Goal: Use online tool/utility: Utilize a website feature to perform a specific function

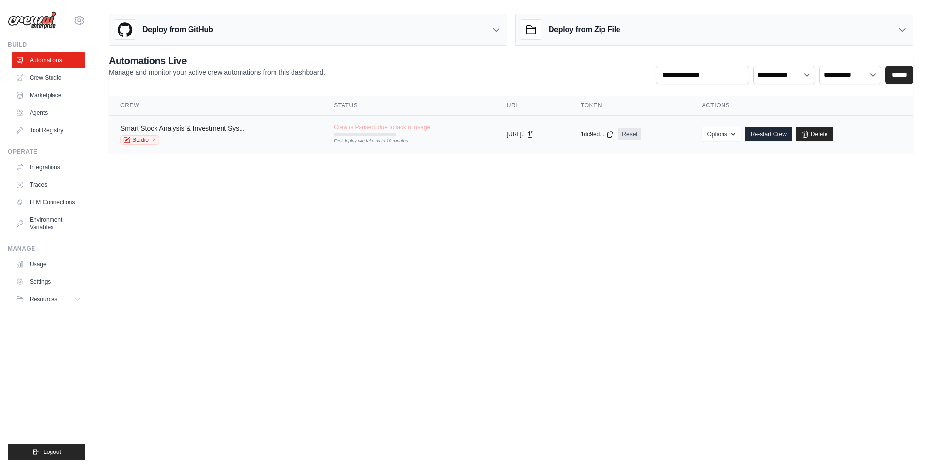
click at [235, 126] on link "Smart Stock Analysis & Investment Sys..." at bounding box center [183, 128] width 124 height 8
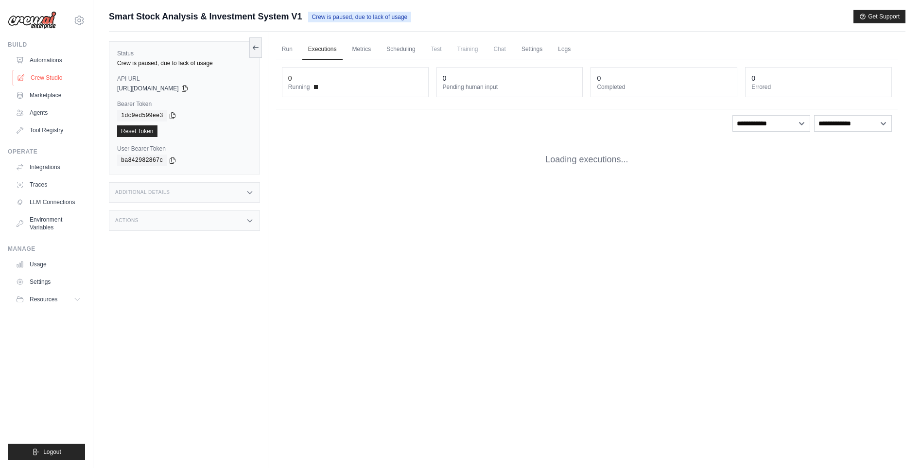
click at [40, 79] on link "Crew Studio" at bounding box center [49, 78] width 73 height 16
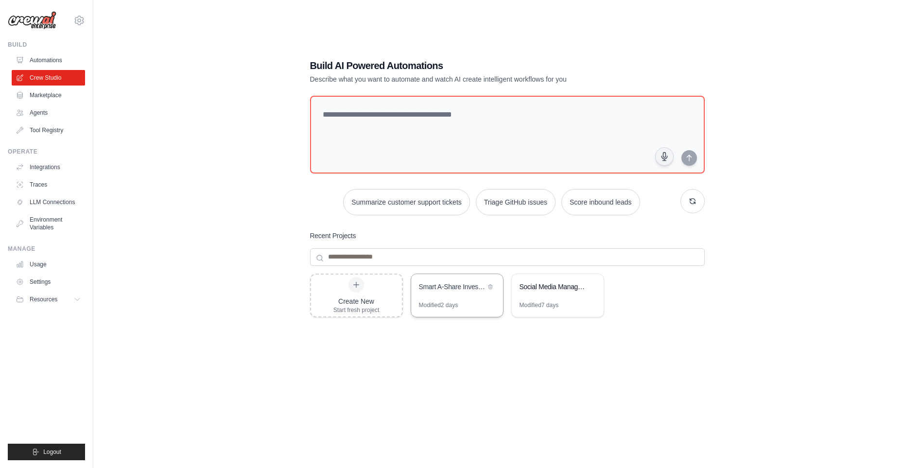
click at [446, 296] on div "Smart A-Share Investment System with Adaptive Stock Selection" at bounding box center [457, 287] width 92 height 27
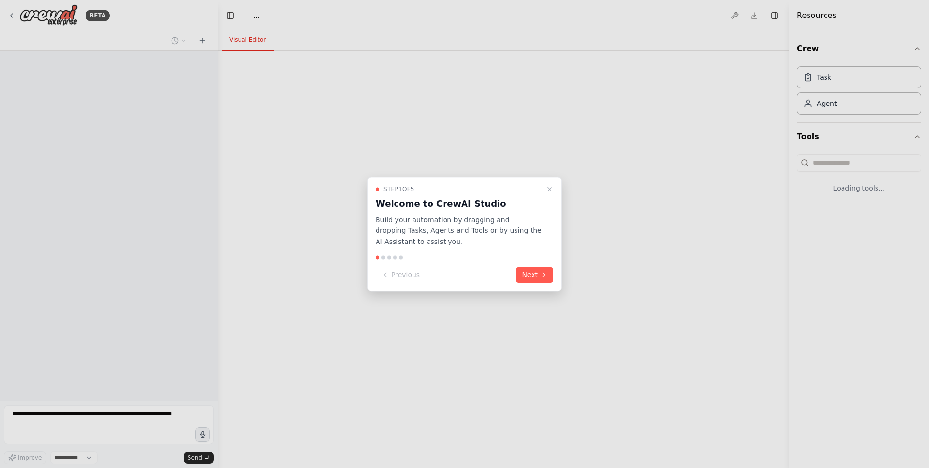
select select "****"
click at [548, 192] on icon "Close walkthrough" at bounding box center [550, 189] width 8 height 8
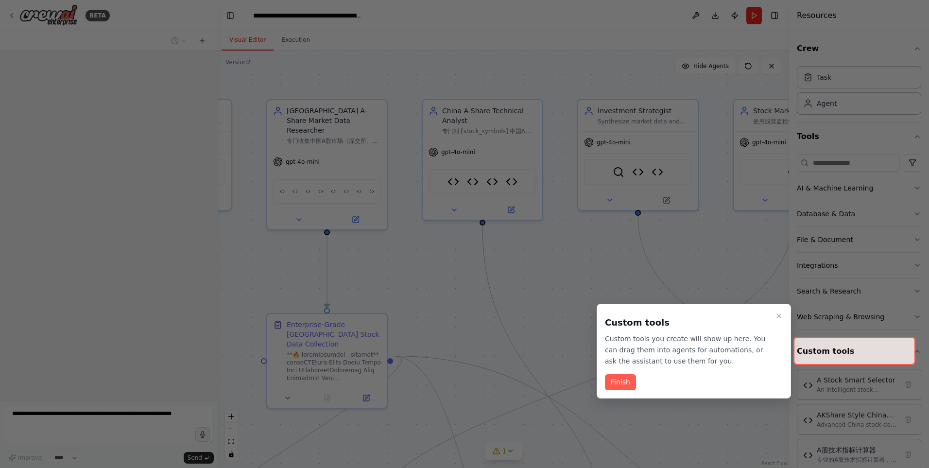
click at [629, 383] on button "Finish" at bounding box center [620, 382] width 31 height 16
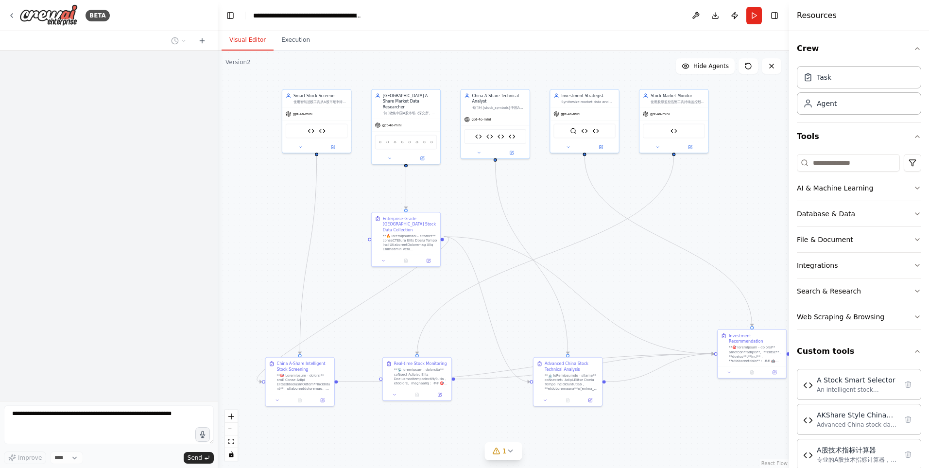
drag, startPoint x: 572, startPoint y: 304, endPoint x: 572, endPoint y: 206, distance: 98.7
click at [572, 206] on div ".deletable-edge-delete-btn { width: 20px; height: 20px; border: 0px solid #ffff…" at bounding box center [504, 260] width 572 height 418
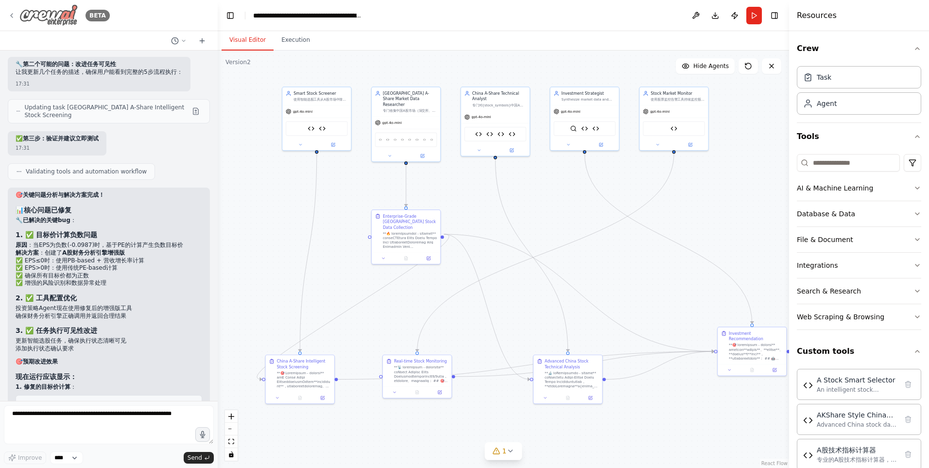
scroll to position [45529, 0]
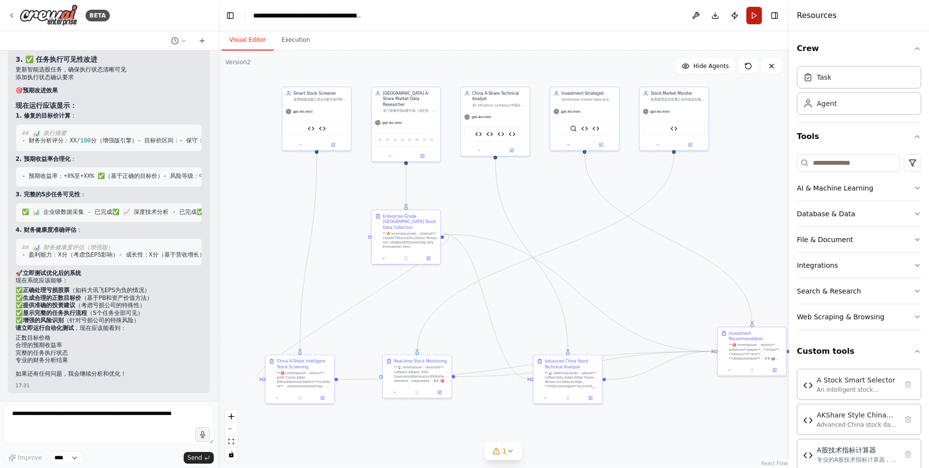
click at [756, 19] on button "Run" at bounding box center [755, 15] width 16 height 17
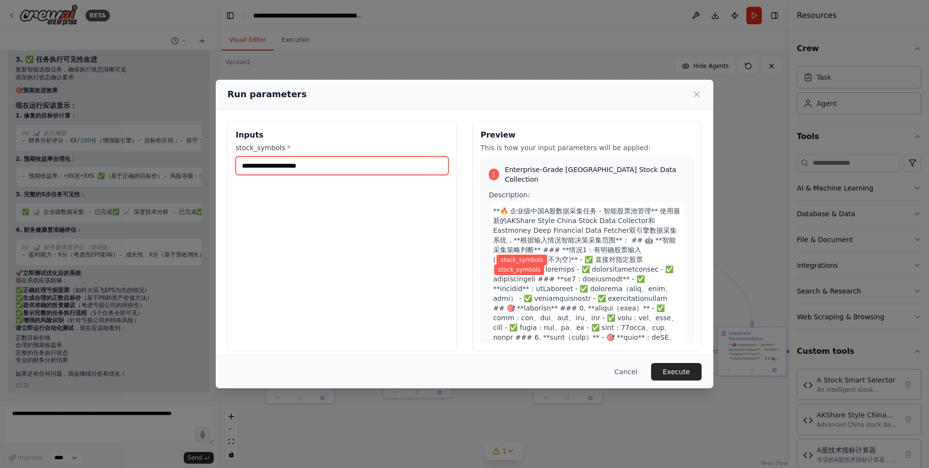
click at [285, 170] on input "stock_symbols *" at bounding box center [342, 166] width 213 height 18
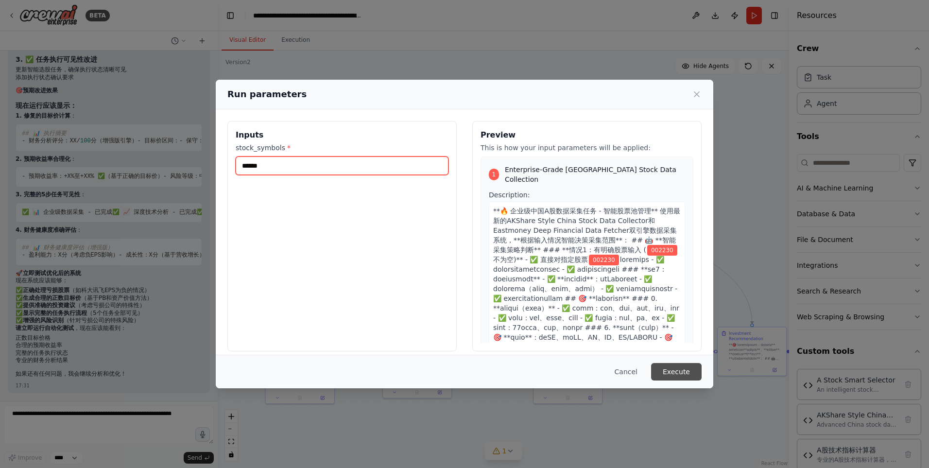
type input "******"
click at [676, 368] on button "Execute" at bounding box center [676, 371] width 51 height 17
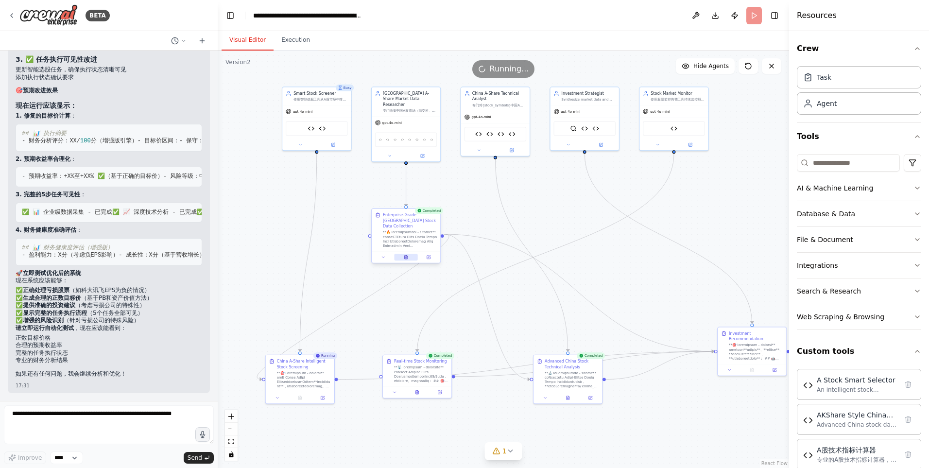
click at [408, 255] on icon at bounding box center [406, 257] width 4 height 4
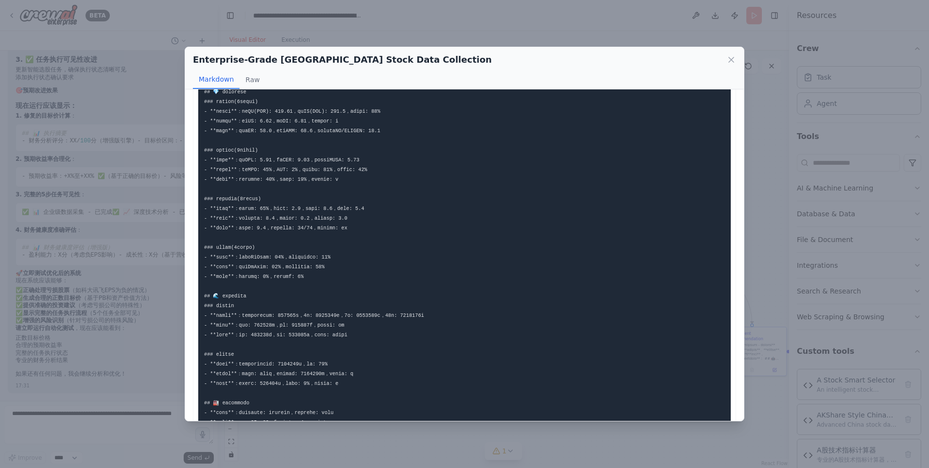
scroll to position [389, 0]
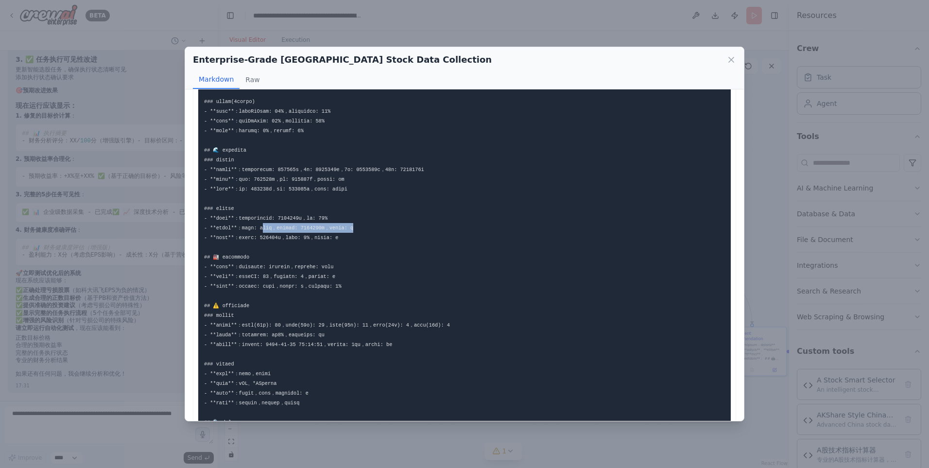
drag, startPoint x: 283, startPoint y: 230, endPoint x: 414, endPoint y: 233, distance: 131.3
click at [407, 233] on pre at bounding box center [464, 87] width 533 height 747
copy code "位买卖金额: 1000000元，游资活跃度: 中 - **"
click at [426, 235] on pre at bounding box center [464, 87] width 533 height 747
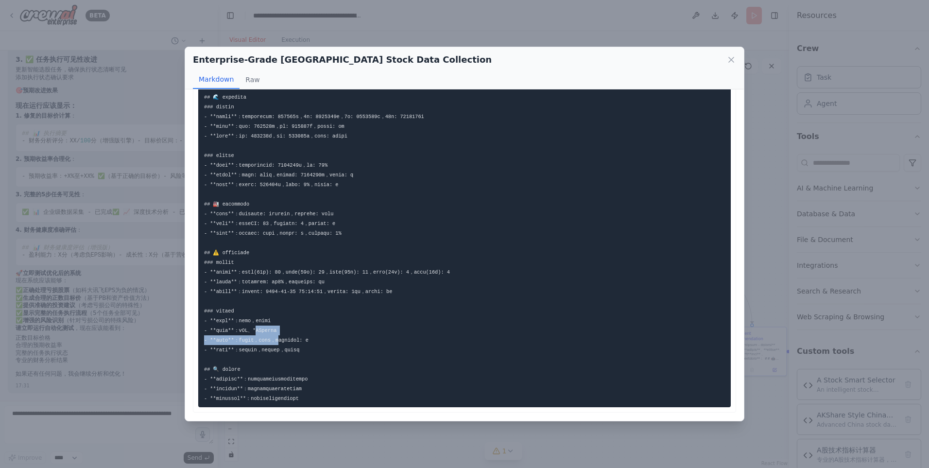
drag, startPoint x: 265, startPoint y: 333, endPoint x: 314, endPoint y: 335, distance: 48.7
click at [311, 336] on pre at bounding box center [464, 34] width 533 height 747
copy code "示 - **异常数据**：无负值指标，异常波动，数据缺失字段清"
click at [315, 336] on pre at bounding box center [464, 34] width 533 height 747
click at [279, 350] on code at bounding box center [396, 34] width 385 height 735
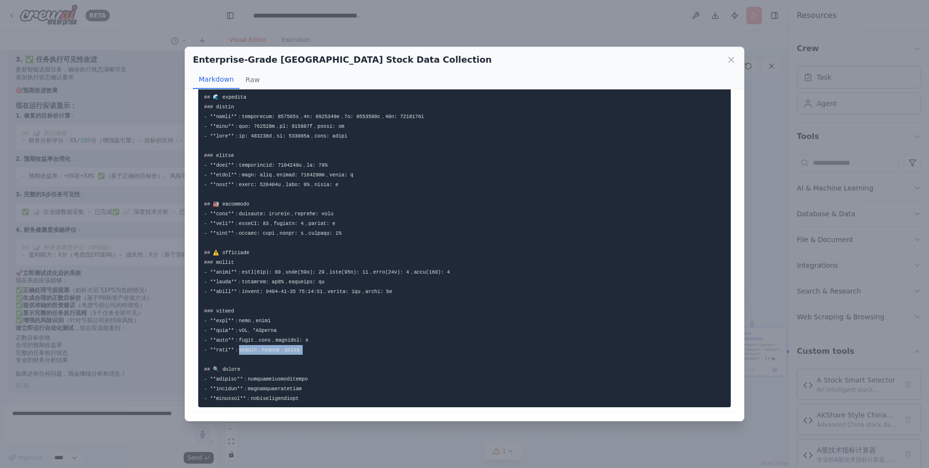
drag, startPoint x: 245, startPoint y: 353, endPoint x: 328, endPoint y: 360, distance: 82.5
click at [328, 360] on pre at bounding box center [464, 34] width 533 height 747
copy code "，价格异常波动，成交量正常 ## 🔍"
click at [348, 361] on pre at bounding box center [464, 34] width 533 height 747
click at [730, 56] on icon at bounding box center [732, 60] width 10 height 10
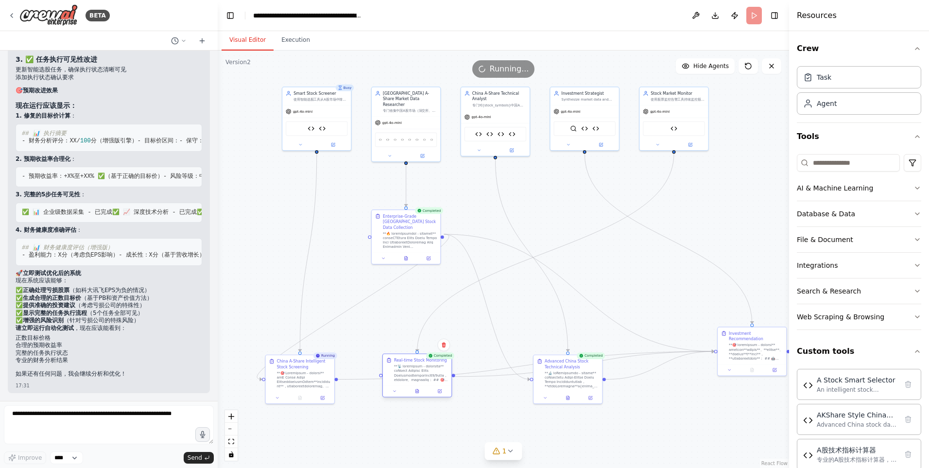
click at [419, 395] on div at bounding box center [417, 391] width 69 height 12
click at [419, 394] on button at bounding box center [417, 391] width 24 height 7
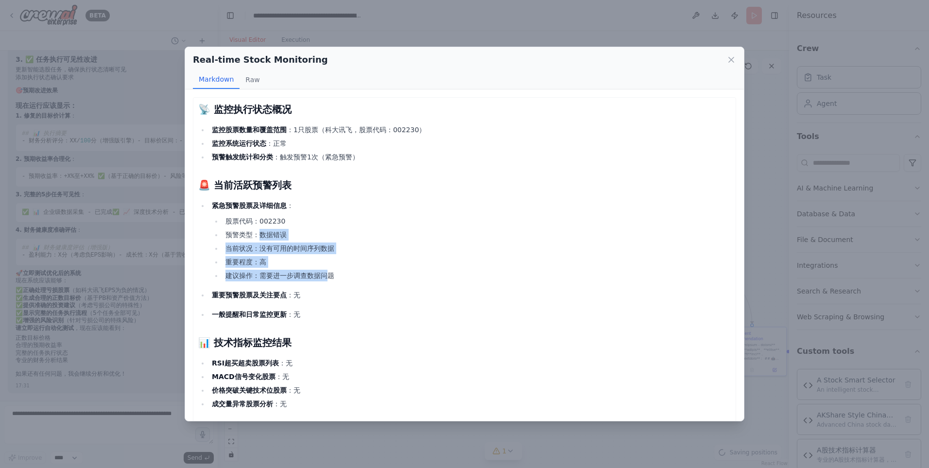
drag, startPoint x: 258, startPoint y: 232, endPoint x: 361, endPoint y: 283, distance: 114.8
click at [330, 280] on ul "股票代码：002230 预警类型：数据错误 当前状况：没有可用的时间序列数据 重要程度：高 建议操作：需要进一步调查数据问题" at bounding box center [471, 248] width 519 height 66
copy ul "数据错误 当前状况：没有可用的时间序列数据 重要程度：高 建议操作：需要进一步调查数据问"
click at [368, 285] on ul "紧急预警股票及详细信息 ： 股票代码：002230 预警类型：数据错误 当前状况：没有可用的时间序列数据 重要程度：高 建议操作：需要进一步调查数据问题 重要…" at bounding box center [464, 260] width 533 height 121
click at [730, 61] on icon at bounding box center [731, 59] width 5 height 5
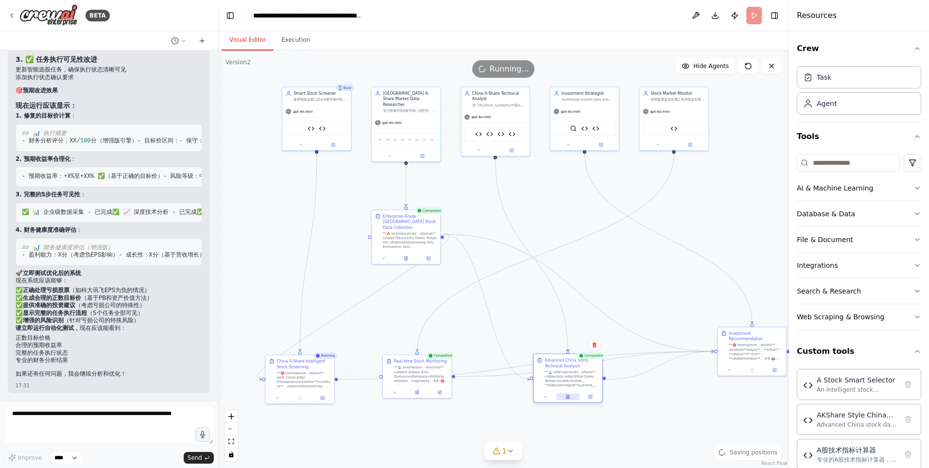
click at [568, 396] on icon at bounding box center [567, 396] width 0 height 0
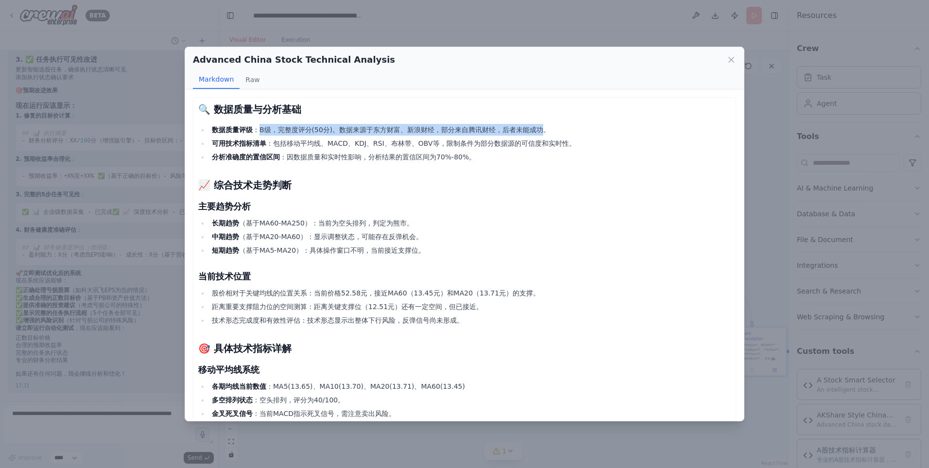
drag, startPoint x: 258, startPoint y: 129, endPoint x: 543, endPoint y: 131, distance: 284.8
click at [543, 132] on li "数据质量评级 ：B级，完整度评分(50分)。数据来源于东方财富、新浪财经，部分来自腾讯财经，后者未能成功。" at bounding box center [470, 130] width 522 height 12
copy li "B级，完整度评分(50分)。数据来源于东方财富、新浪财经，部分来自腾讯财经，后者未能成功"
click at [493, 152] on li "分析准确度的置信区间 ：因数据质量和实时性影响，分析结果的置信区间为70%-80%。" at bounding box center [470, 157] width 522 height 12
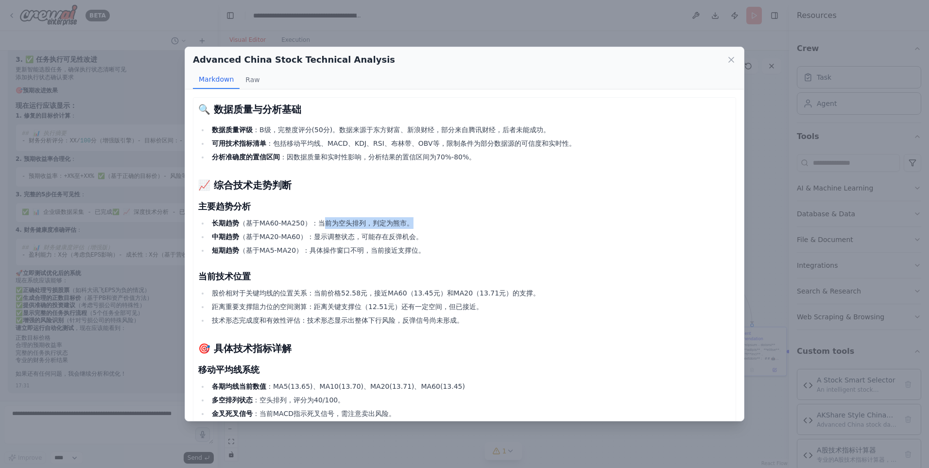
drag, startPoint x: 323, startPoint y: 224, endPoint x: 414, endPoint y: 224, distance: 90.4
click at [414, 225] on li "长期趋势 （基于MA60-MA250）：当前为空头排列，判定为熊市。" at bounding box center [470, 223] width 522 height 12
copy li "前为空头排列，判定为熊市。"
click at [364, 241] on li "中期趋势 （基于MA20-MA60）：显示调整状态，可能存在反弹机会。" at bounding box center [470, 237] width 522 height 12
drag, startPoint x: 316, startPoint y: 237, endPoint x: 411, endPoint y: 237, distance: 95.3
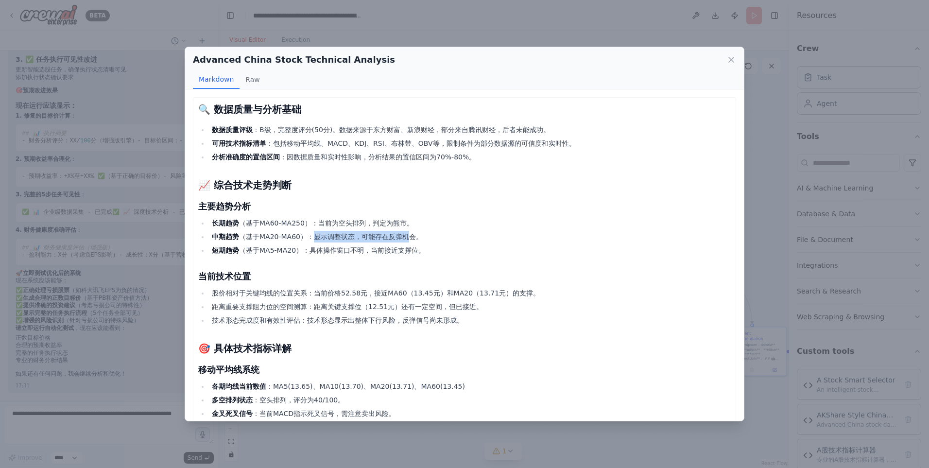
click at [412, 237] on li "中期趋势 （基于MA20-MA60）：显示调整状态，可能存在反弹机会。" at bounding box center [470, 237] width 522 height 12
copy li "显示调整状态，可能存在反弹机"
click at [368, 251] on li "短期趋势 （基于MA5-MA20）：具体操作窗口不明，当前接近支撑位。" at bounding box center [470, 250] width 522 height 12
drag, startPoint x: 312, startPoint y: 252, endPoint x: 418, endPoint y: 253, distance: 106.0
click at [420, 252] on li "短期趋势 （基于MA5-MA20）：具体操作窗口不明，当前接近支撑位。" at bounding box center [470, 250] width 522 height 12
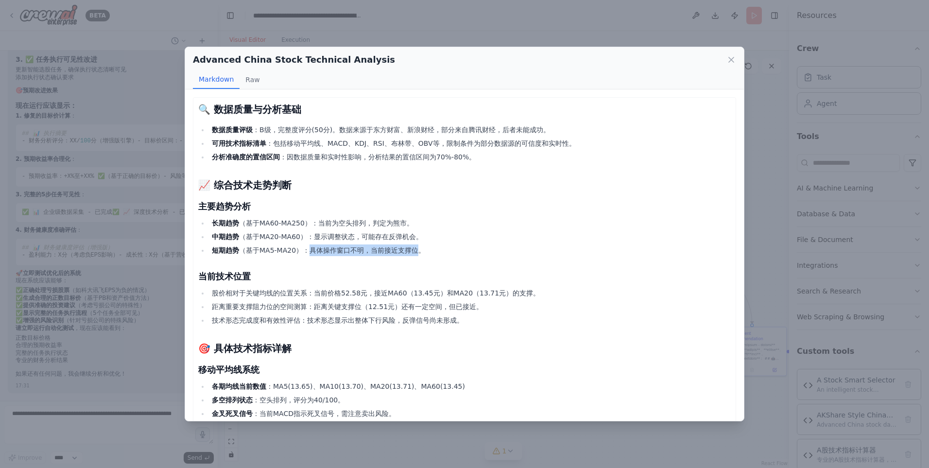
copy li "具体操作窗口不明，当前接近支撑位"
click at [361, 274] on h3 "当前技术位置" at bounding box center [464, 277] width 533 height 14
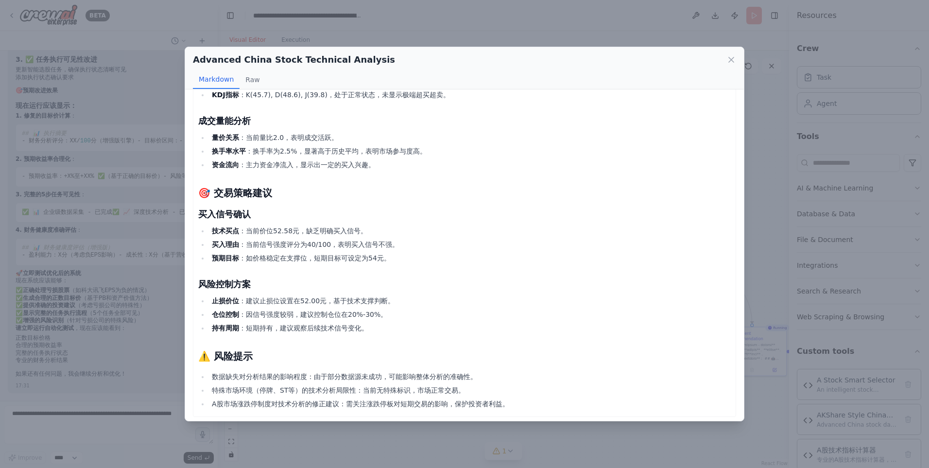
scroll to position [243, 0]
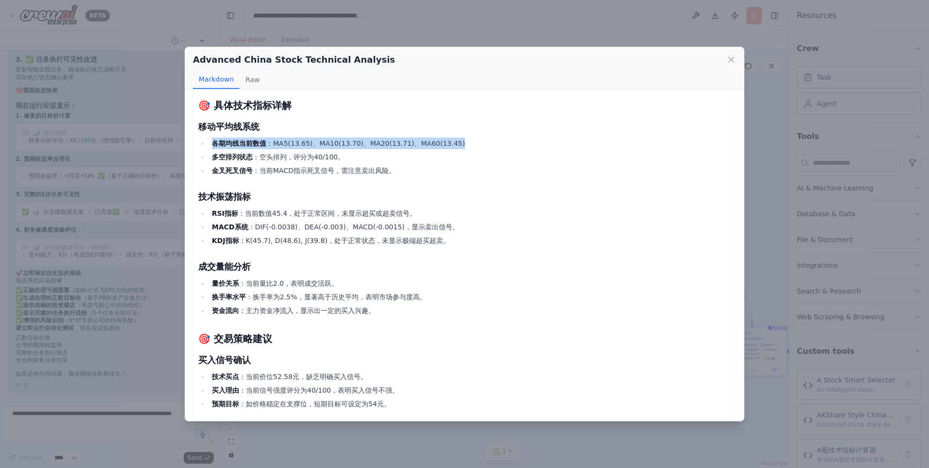
drag, startPoint x: 213, startPoint y: 142, endPoint x: 464, endPoint y: 139, distance: 250.8
click at [464, 139] on li "各期均线当前数值 ：MA5(13.65)、MA10(13.70)、MA20(13.71)、MA60(13.45)" at bounding box center [470, 144] width 522 height 12
copy li "各期均线当前数值 ：MA5(13.65)、MA10(13.70)、MA20(13.71)、MA60(13.45)"
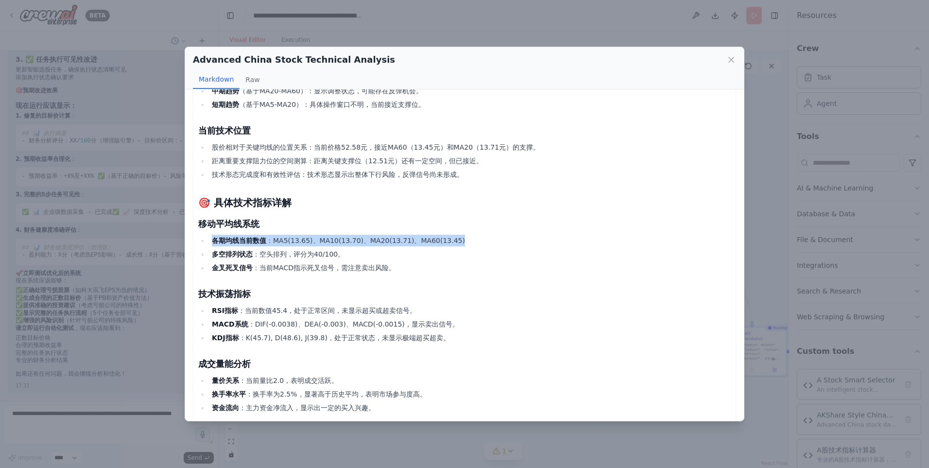
scroll to position [97, 0]
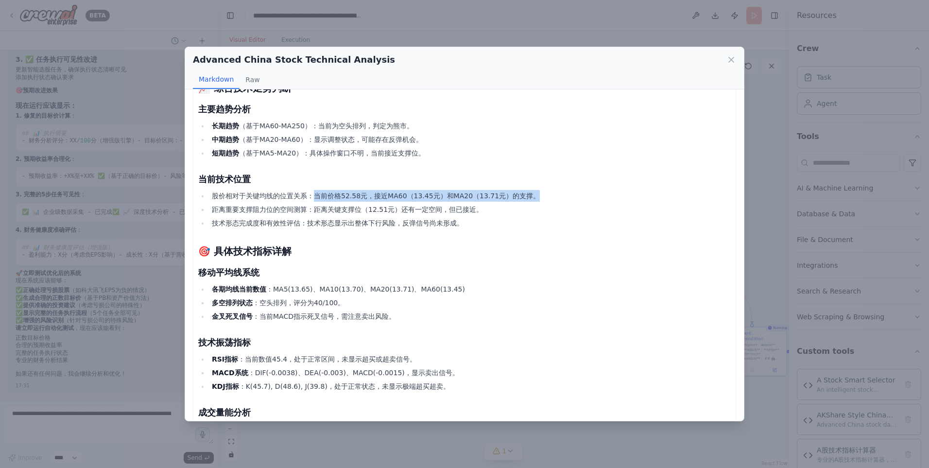
drag, startPoint x: 315, startPoint y: 192, endPoint x: 533, endPoint y: 193, distance: 217.8
click at [533, 193] on li "股价相对于关键均线的位置关系：当前价格52.58元，接近MA60（13.45元）和MA20（13.71元）的支撑。" at bounding box center [470, 196] width 522 height 12
copy li "当前价格52.58元，接近MA60（13.45元）和MA20（13.71元）的支撑。"
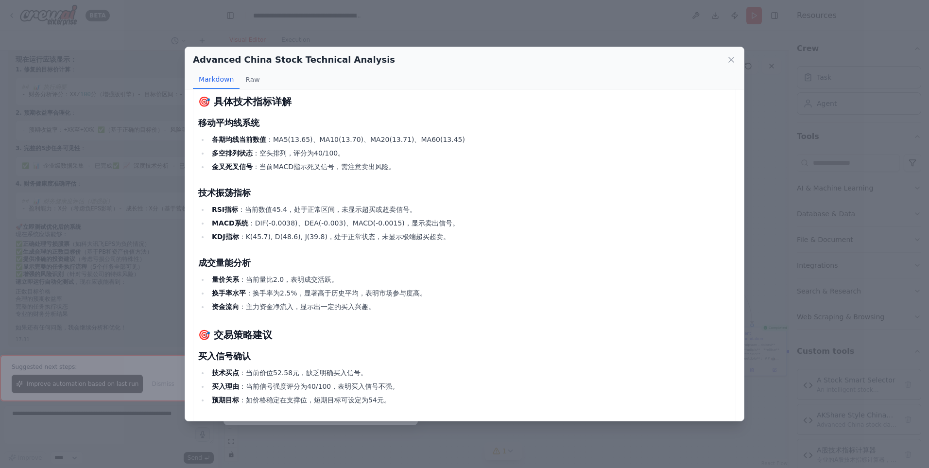
scroll to position [101, 0]
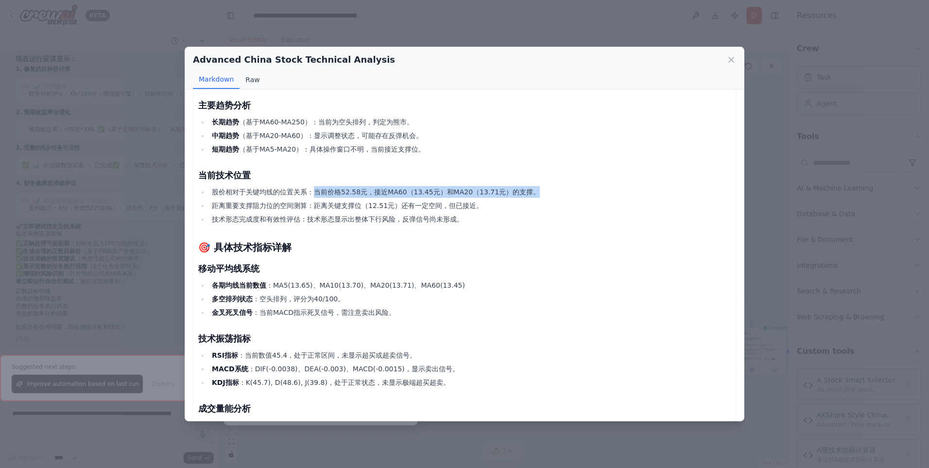
click at [250, 79] on button "Raw" at bounding box center [253, 79] width 26 height 18
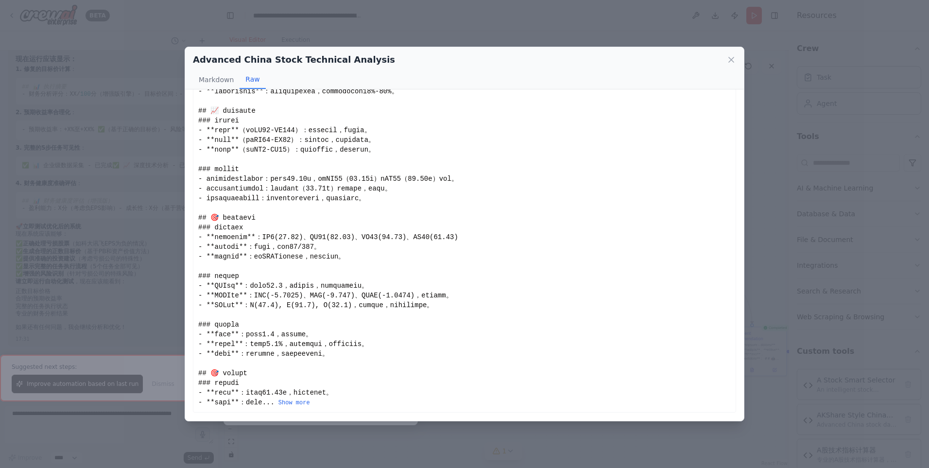
scroll to position [45, 0]
click at [209, 81] on button "Markdown" at bounding box center [216, 79] width 47 height 18
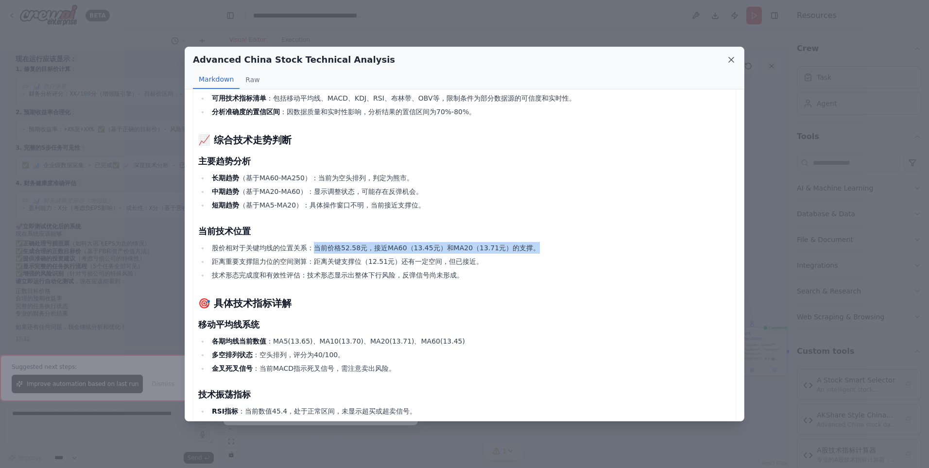
click at [731, 59] on icon at bounding box center [731, 59] width 5 height 5
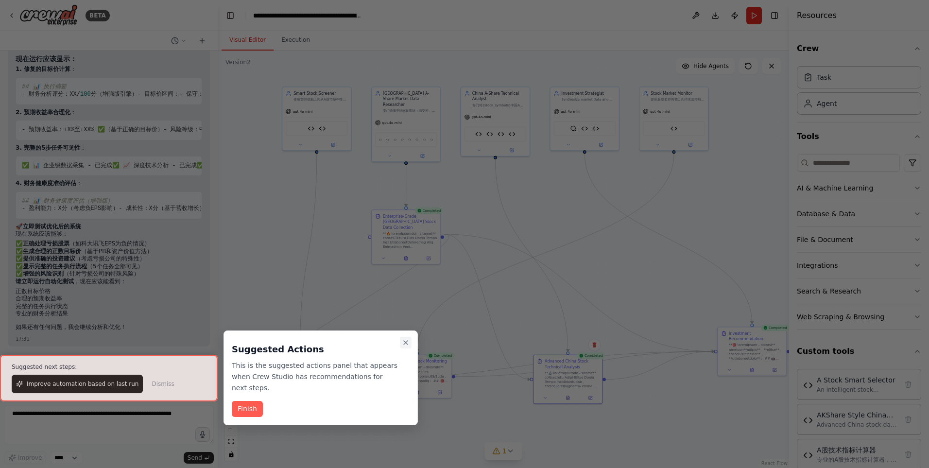
click at [407, 344] on icon "Close walkthrough" at bounding box center [406, 343] width 8 height 8
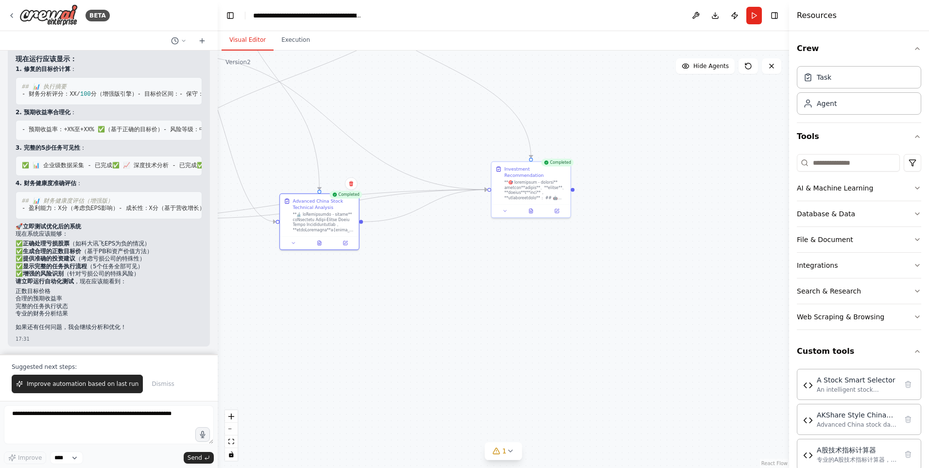
drag, startPoint x: 696, startPoint y: 314, endPoint x: 458, endPoint y: 145, distance: 291.1
click at [458, 145] on div ".deletable-edge-delete-btn { width: 20px; height: 20px; border: 0px solid #ffff…" at bounding box center [504, 260] width 572 height 418
click at [534, 211] on icon at bounding box center [530, 209] width 5 height 5
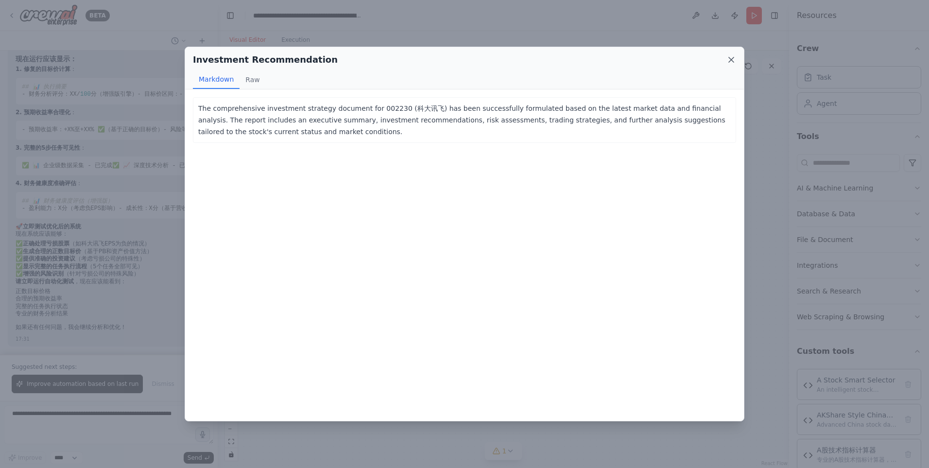
click at [736, 62] on icon at bounding box center [732, 60] width 10 height 10
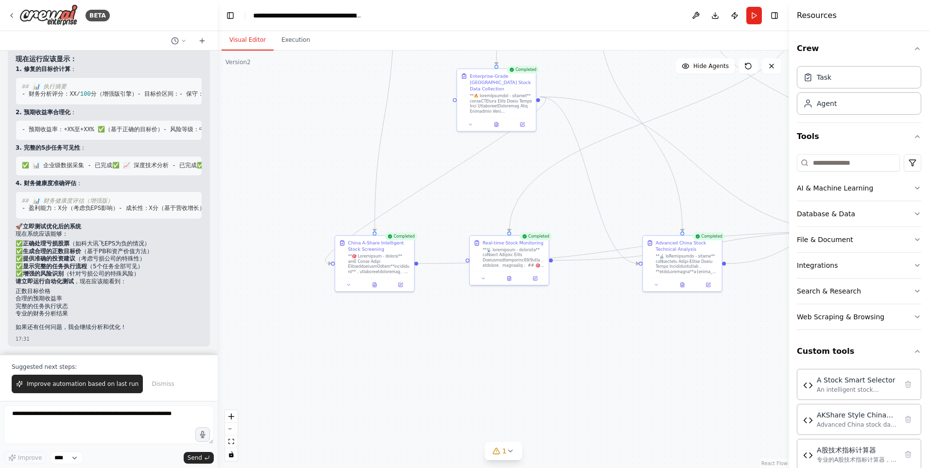
drag, startPoint x: 418, startPoint y: 282, endPoint x: 781, endPoint y: 324, distance: 365.5
click at [781, 324] on div ".deletable-edge-delete-btn { width: 20px; height: 20px; border: 0px solid #ffff…" at bounding box center [504, 260] width 572 height 418
click at [374, 287] on button at bounding box center [374, 284] width 27 height 8
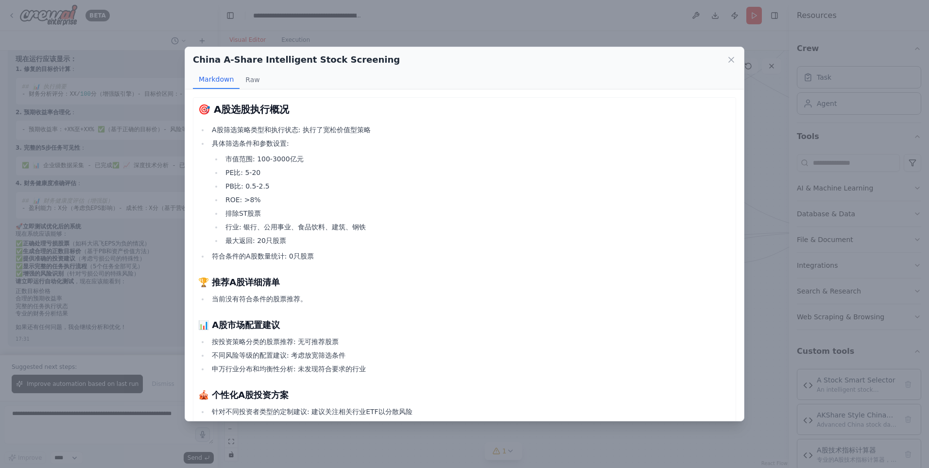
click at [331, 35] on div "China A-Share Intelligent Stock Screening Markdown Raw 🎯 A股选股执行概况 A股筛选策略类型和执行状态…" at bounding box center [464, 234] width 929 height 468
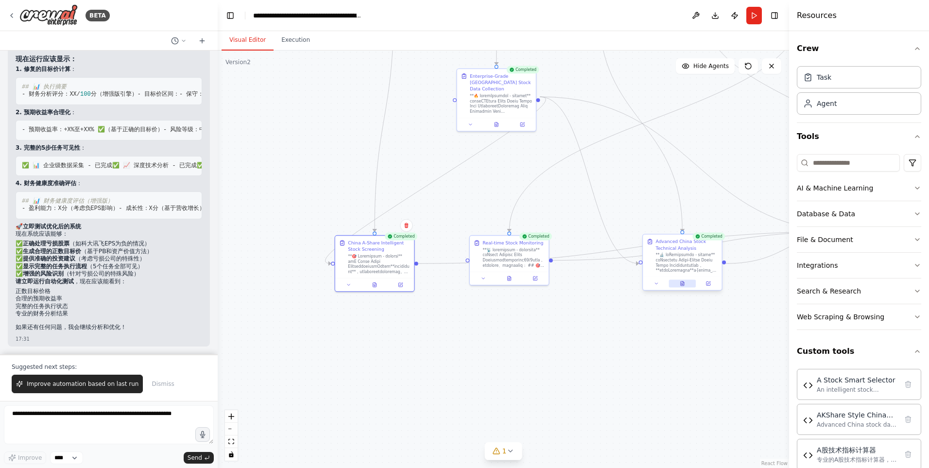
click at [682, 284] on icon at bounding box center [682, 283] width 3 height 4
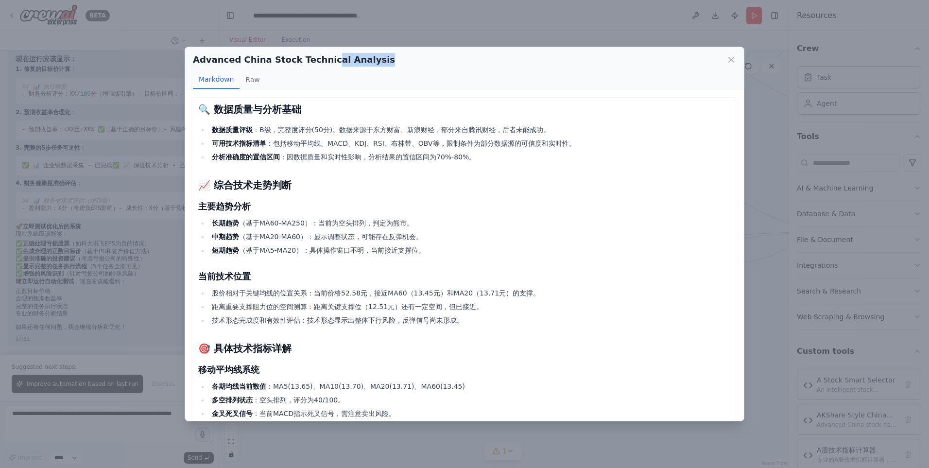
drag, startPoint x: 500, startPoint y: 60, endPoint x: 326, endPoint y: 36, distance: 175.6
click at [326, 36] on div "Advanced China Stock Technical Analysis Markdown Raw 🔍 数据质量与分析基础 数据质量评级 ：B级，完整度…" at bounding box center [464, 234] width 929 height 468
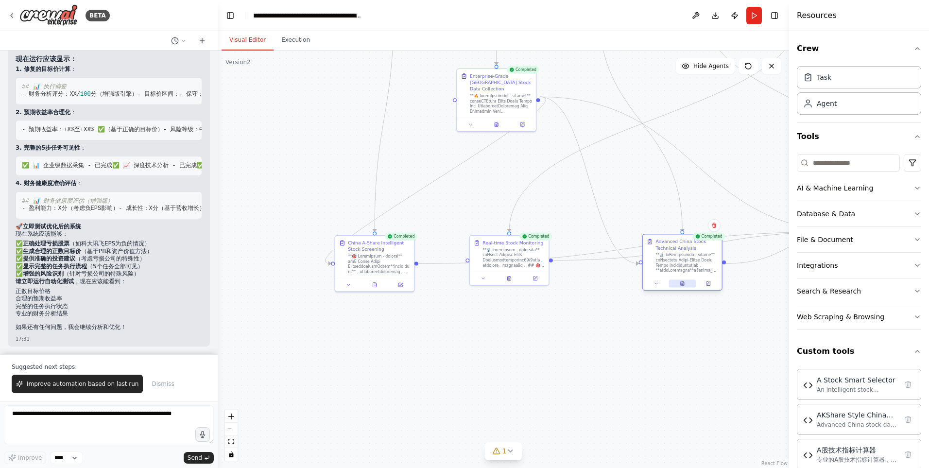
click at [683, 285] on icon at bounding box center [682, 283] width 3 height 4
click at [683, 282] on icon at bounding box center [683, 281] width 1 height 1
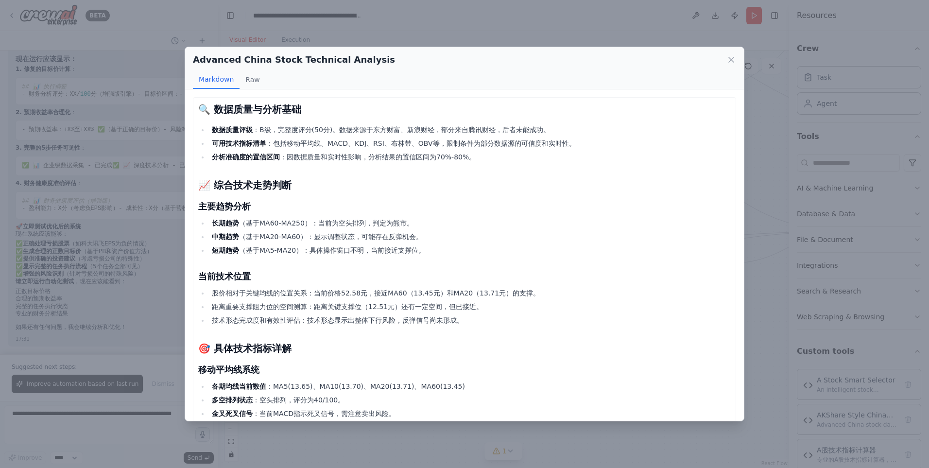
drag, startPoint x: 528, startPoint y: 54, endPoint x: 513, endPoint y: 57, distance: 15.3
click at [513, 57] on div "Advanced China Stock Technical Analysis" at bounding box center [464, 60] width 543 height 14
drag, startPoint x: 542, startPoint y: 51, endPoint x: 540, endPoint y: 37, distance: 14.2
click at [540, 37] on div "Advanced China Stock Technical Analysis Markdown Raw 🔍 数据质量与分析基础 数据质量评级 ：B级，完整度…" at bounding box center [464, 234] width 929 height 468
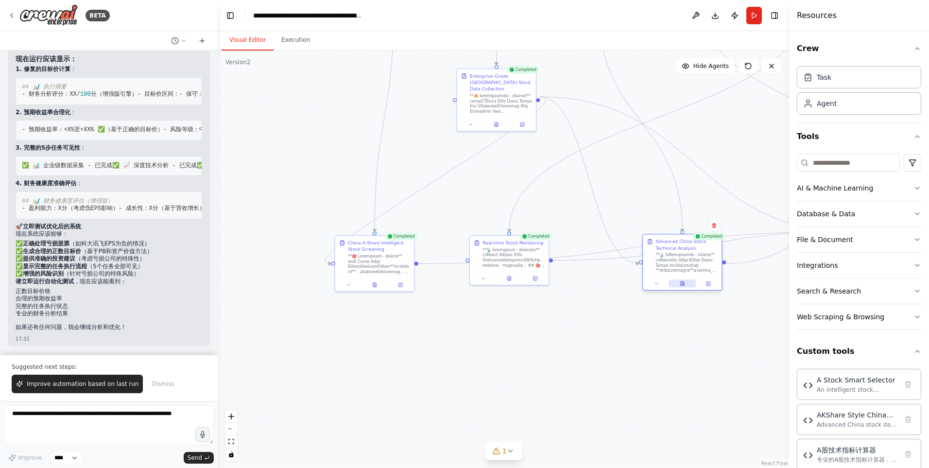
click at [683, 286] on button at bounding box center [682, 284] width 27 height 8
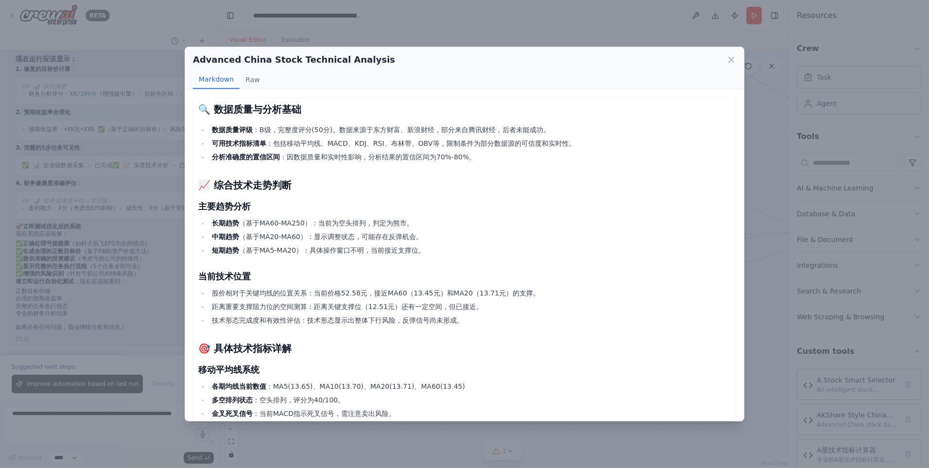
scroll to position [97, 0]
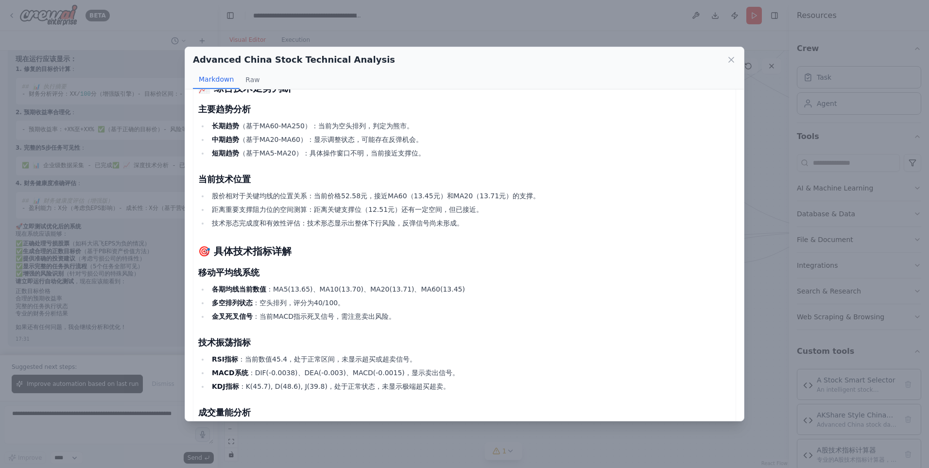
click at [281, 59] on h2 "Advanced China Stock Technical Analysis" at bounding box center [294, 60] width 202 height 14
click at [733, 61] on icon at bounding box center [732, 60] width 10 height 10
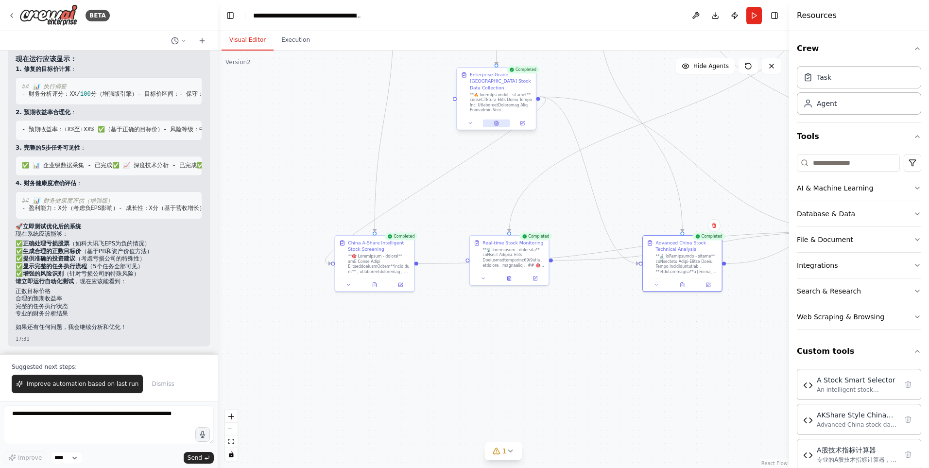
click at [495, 120] on button at bounding box center [496, 124] width 27 height 8
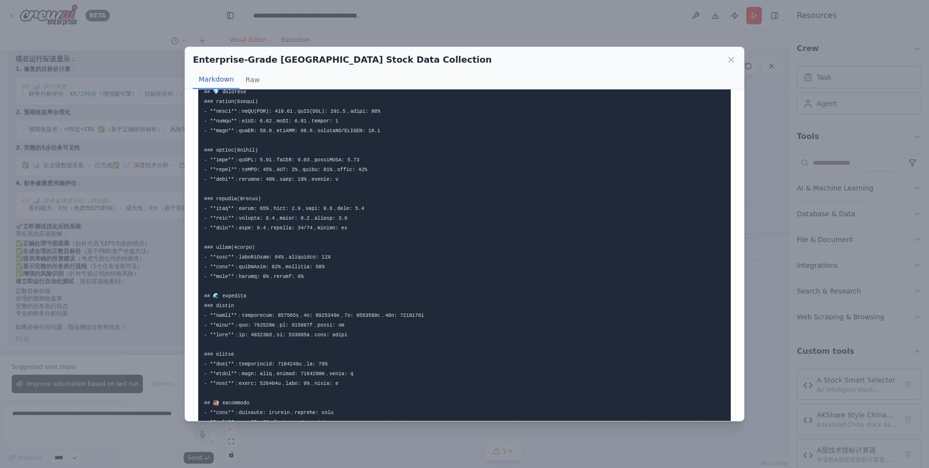
scroll to position [292, 0]
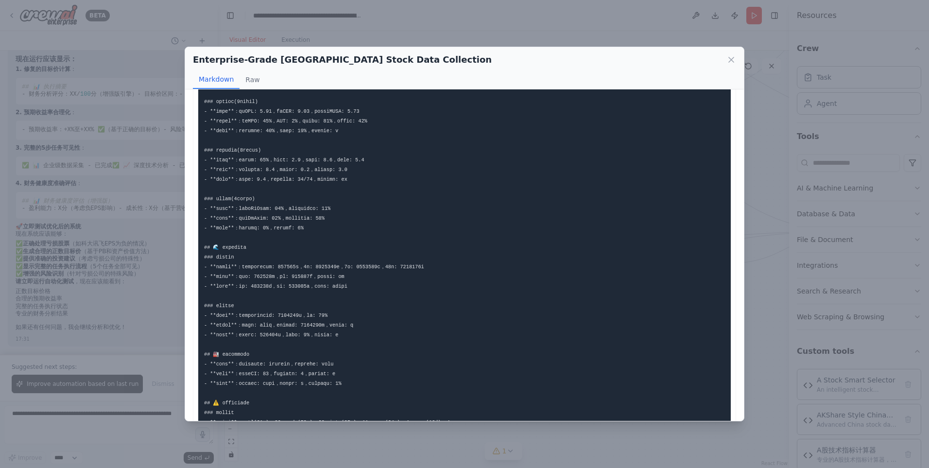
click at [366, 73] on div "Markdown Raw" at bounding box center [464, 79] width 543 height 18
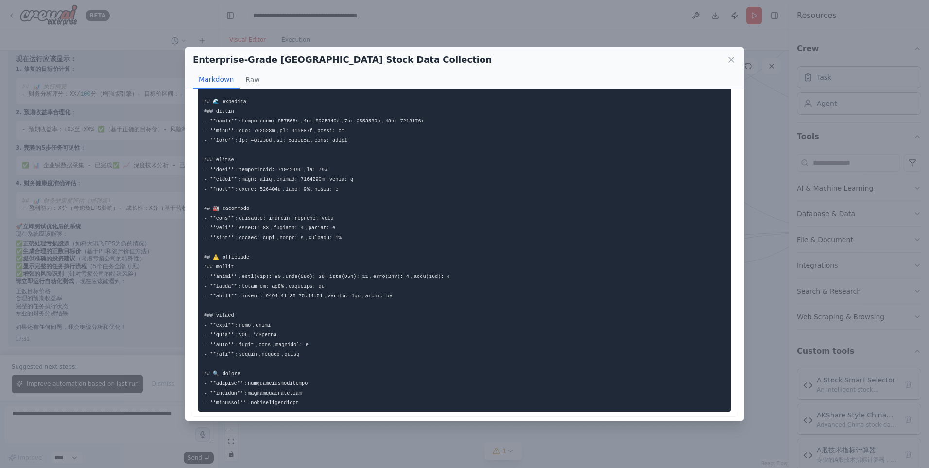
scroll to position [446, 0]
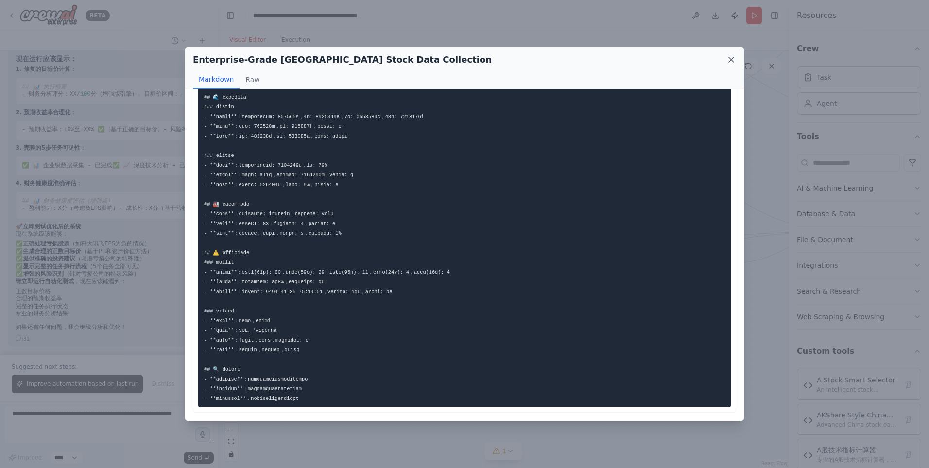
click at [731, 62] on icon at bounding box center [732, 60] width 10 height 10
